Goal: Information Seeking & Learning: Find specific page/section

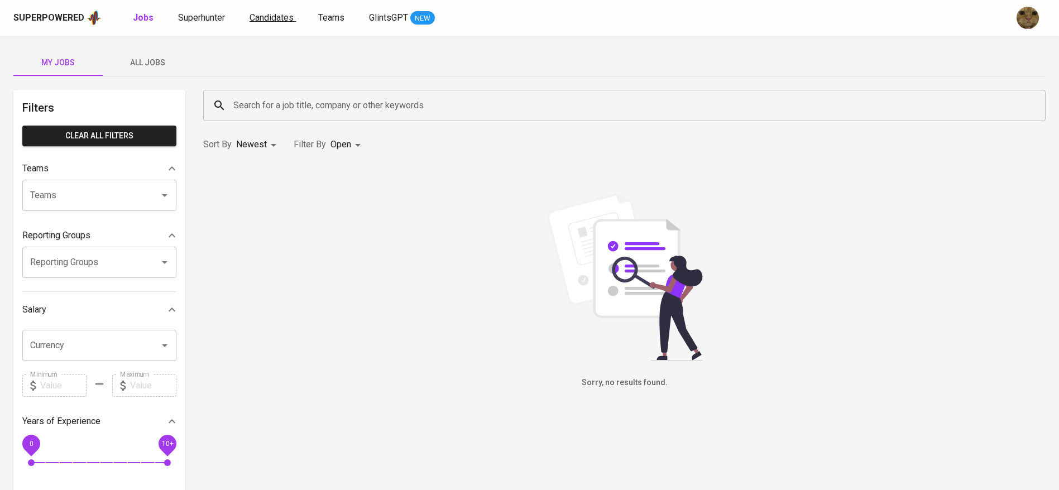
click at [251, 17] on span "Candidates" at bounding box center [272, 17] width 44 height 11
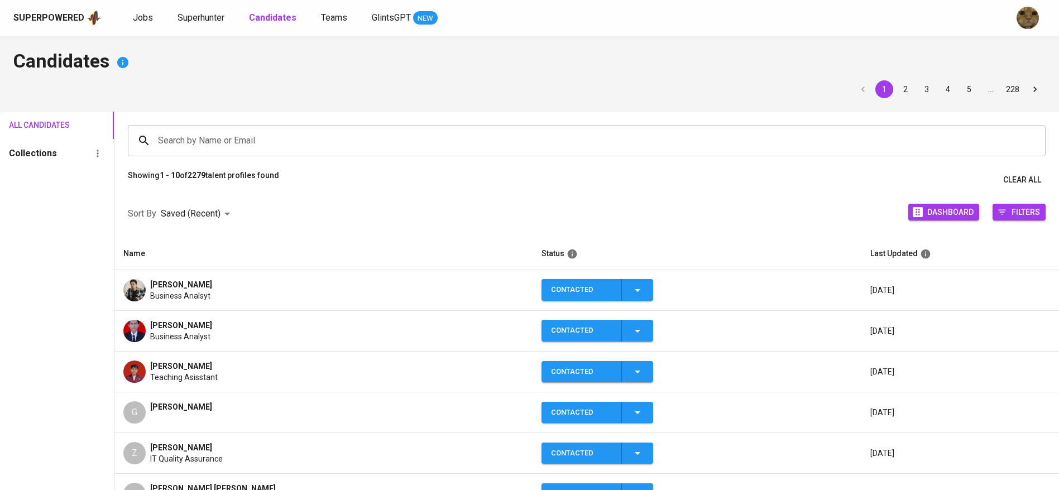
click at [190, 137] on input "Search by Name or Email" at bounding box center [589, 140] width 869 height 21
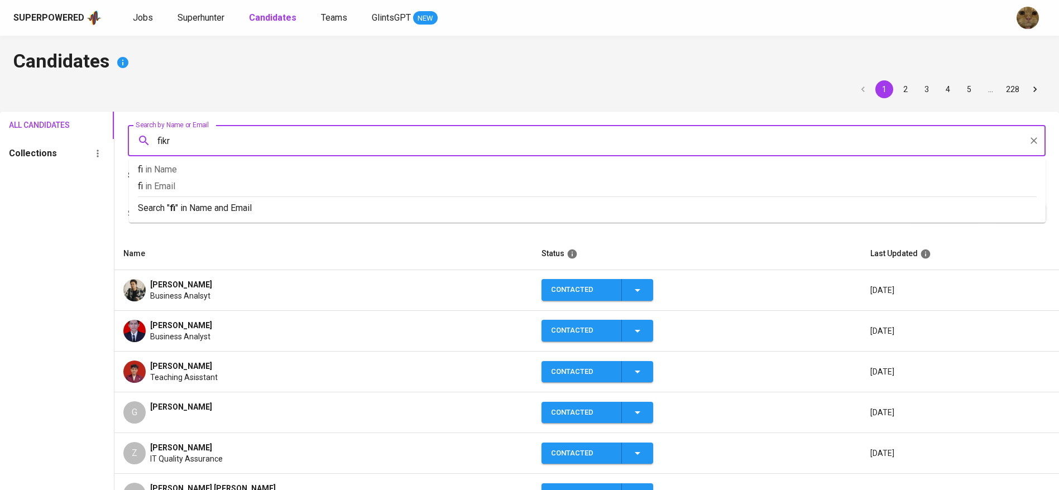
type input "fikri"
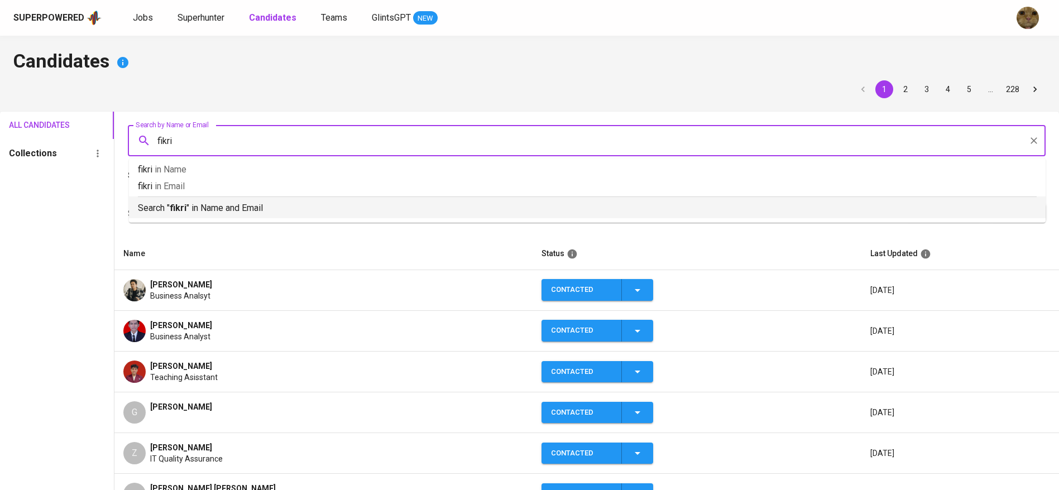
click at [146, 211] on p "Search " fikri " in Name and Email" at bounding box center [587, 208] width 899 height 13
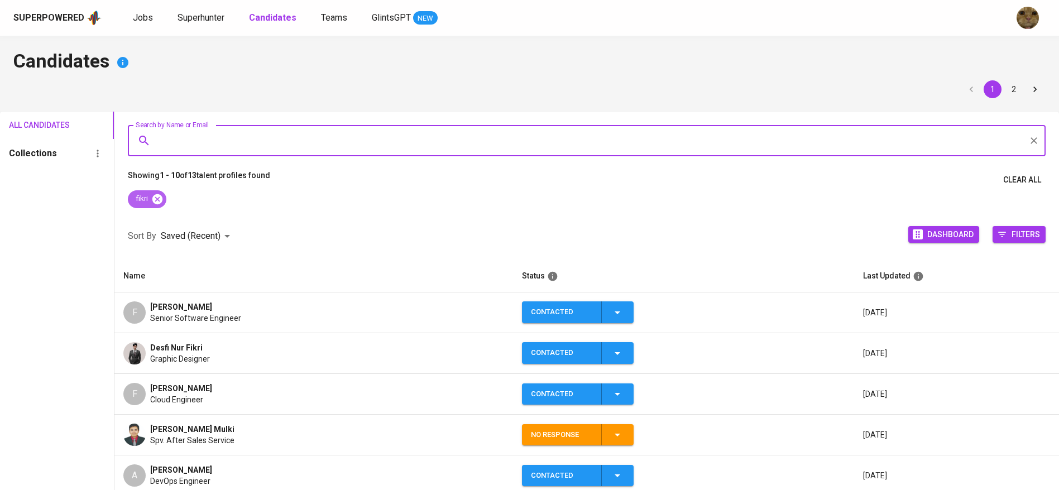
click at [159, 200] on icon at bounding box center [157, 199] width 10 height 10
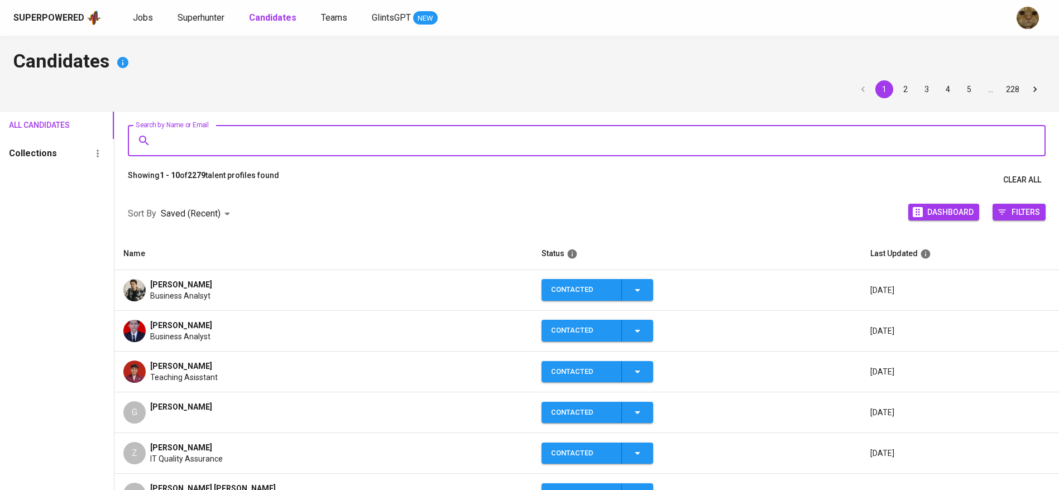
click at [185, 147] on input "Search by Name or Email" at bounding box center [589, 140] width 869 height 21
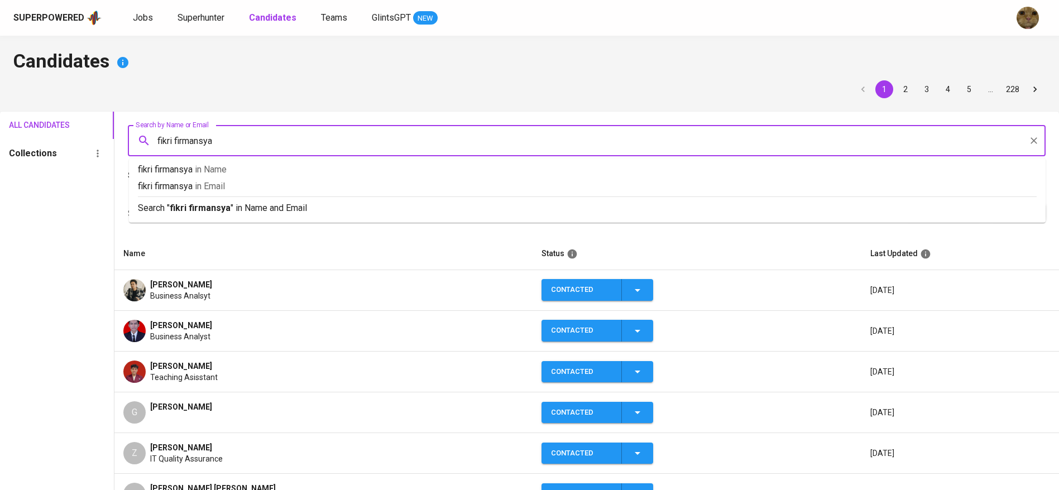
type input "fikri firmansyah"
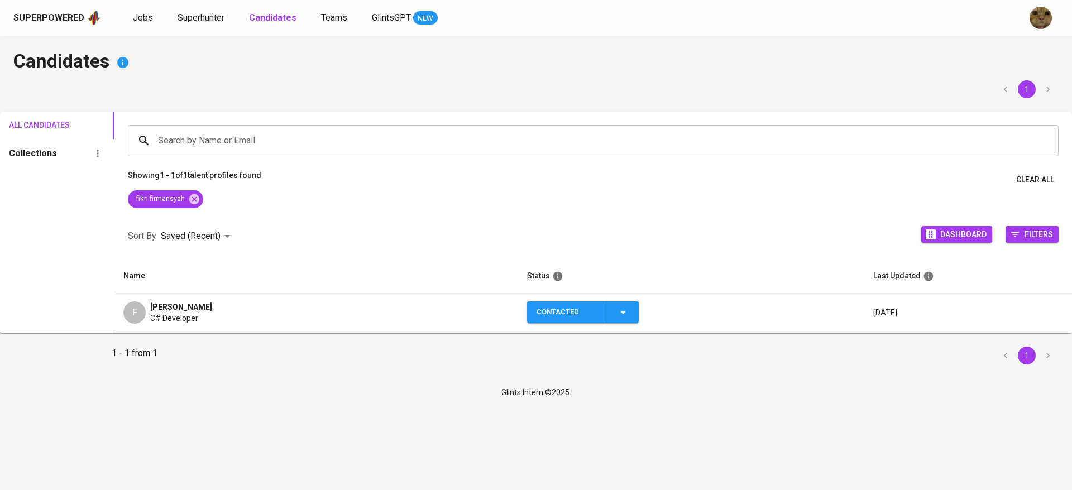
click at [179, 319] on span "C# Developer" at bounding box center [174, 318] width 48 height 11
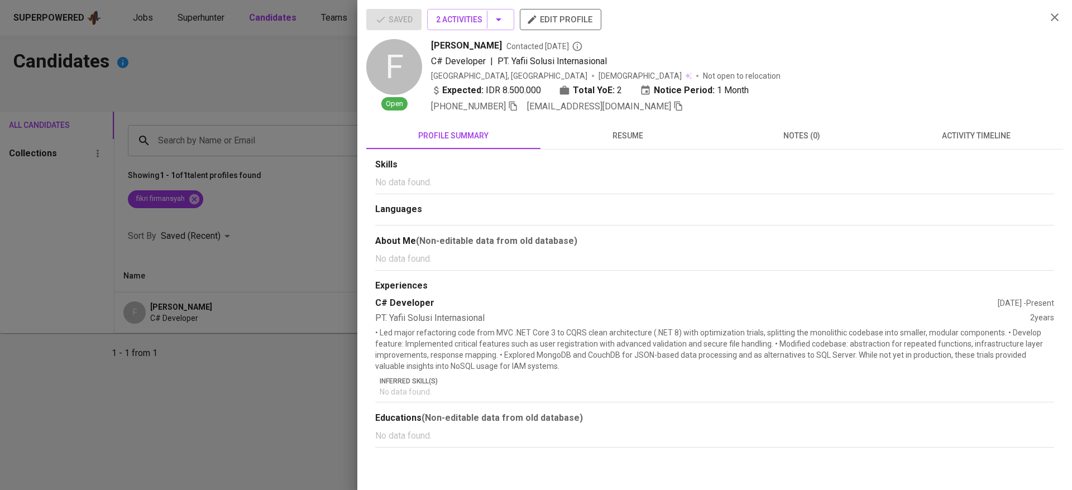
click at [948, 133] on span "activity timeline" at bounding box center [976, 136] width 161 height 14
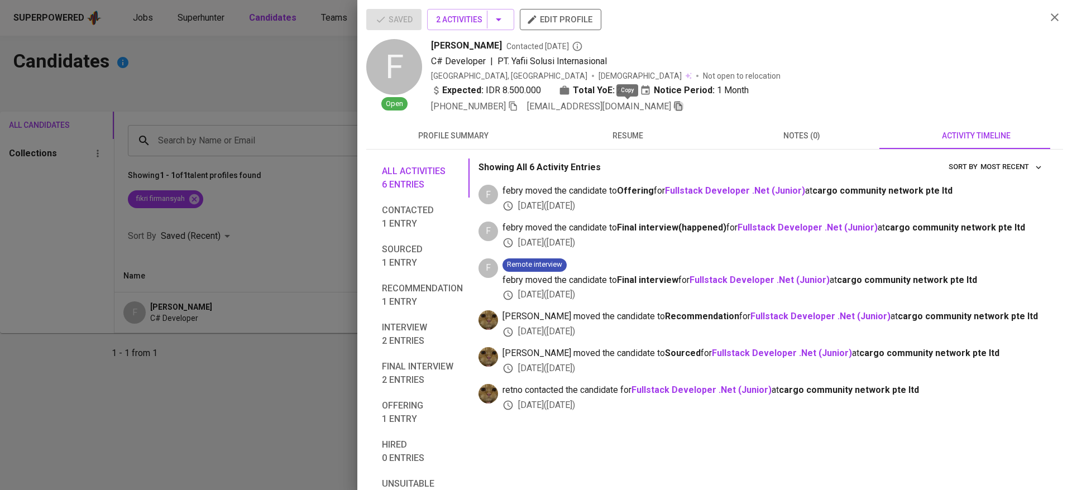
click at [673, 106] on icon "button" at bounding box center [678, 106] width 10 height 10
